Goal: Navigation & Orientation: Find specific page/section

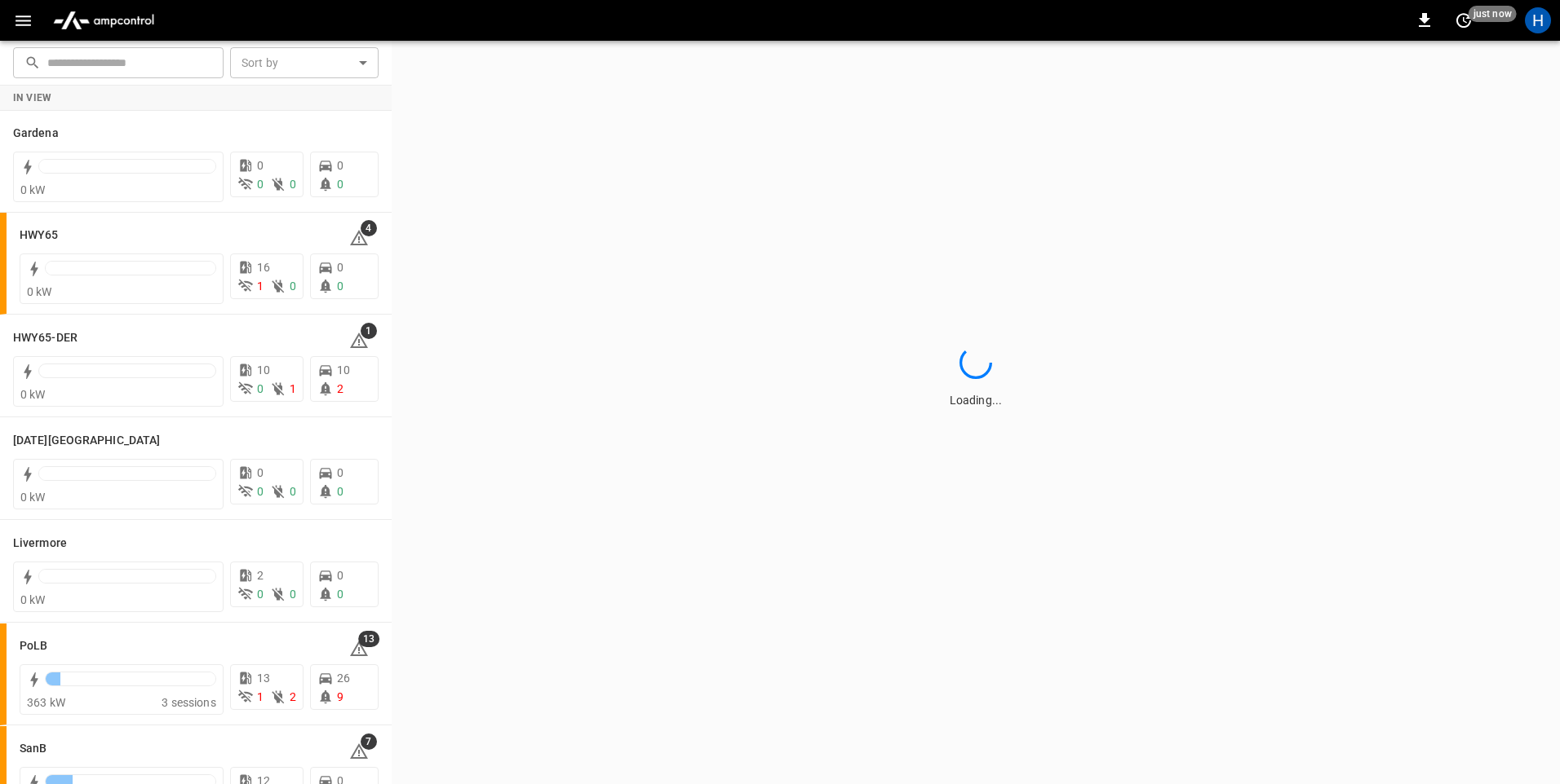
click at [22, 17] on icon "button" at bounding box center [23, 21] width 21 height 21
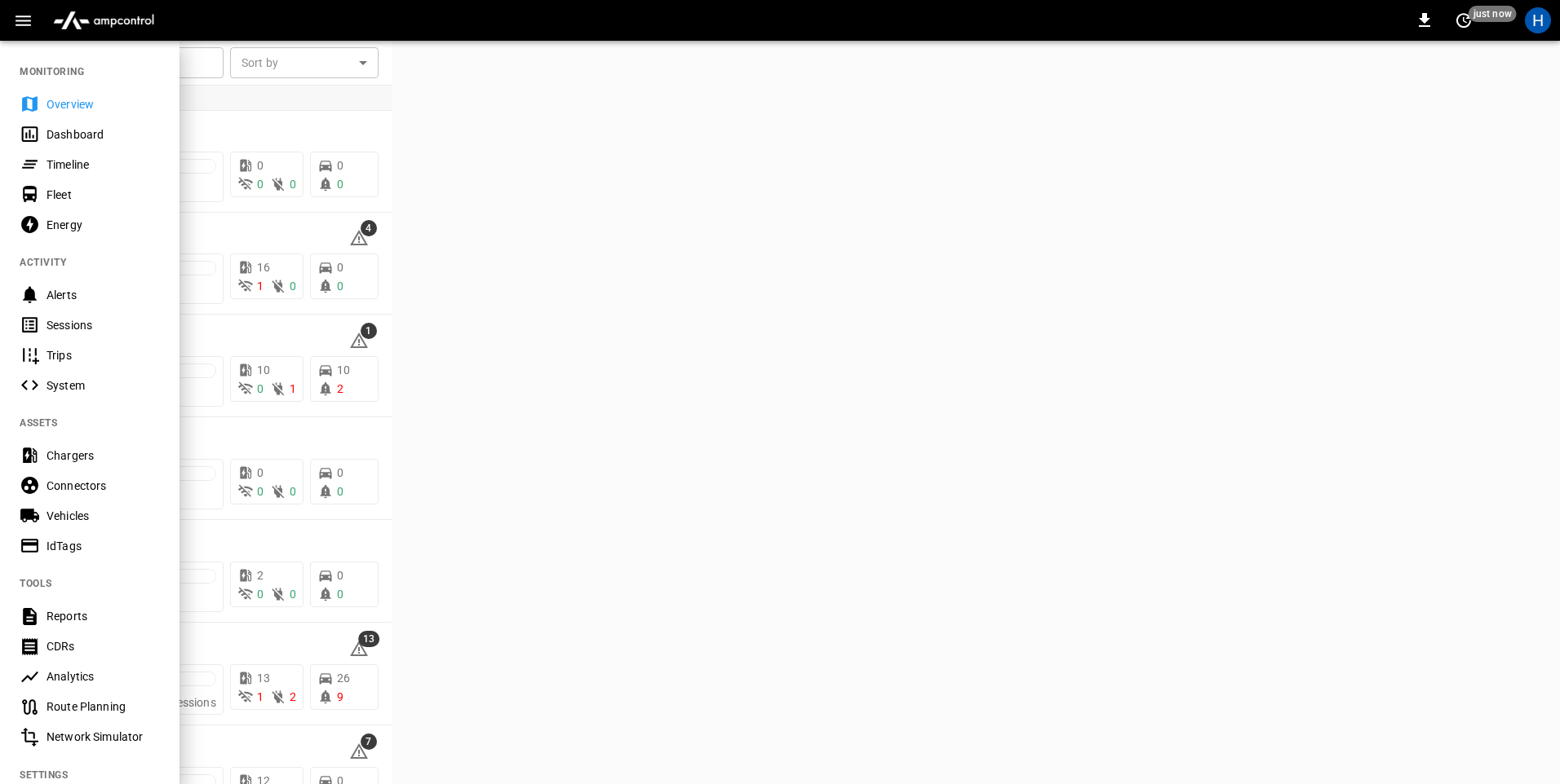
click at [56, 144] on div "Dashboard" at bounding box center [89, 134] width 180 height 30
